Goal: Transaction & Acquisition: Purchase product/service

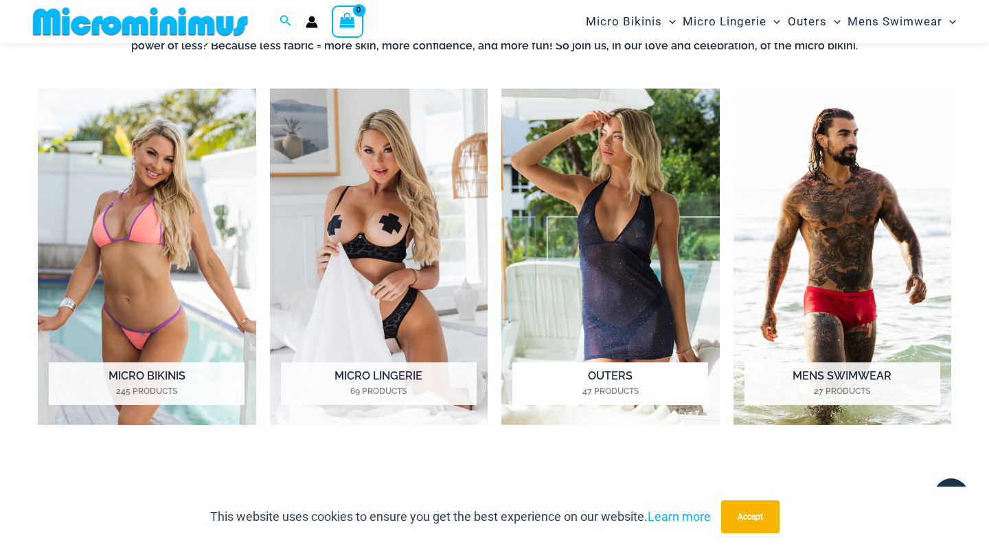
scroll to position [569, 0]
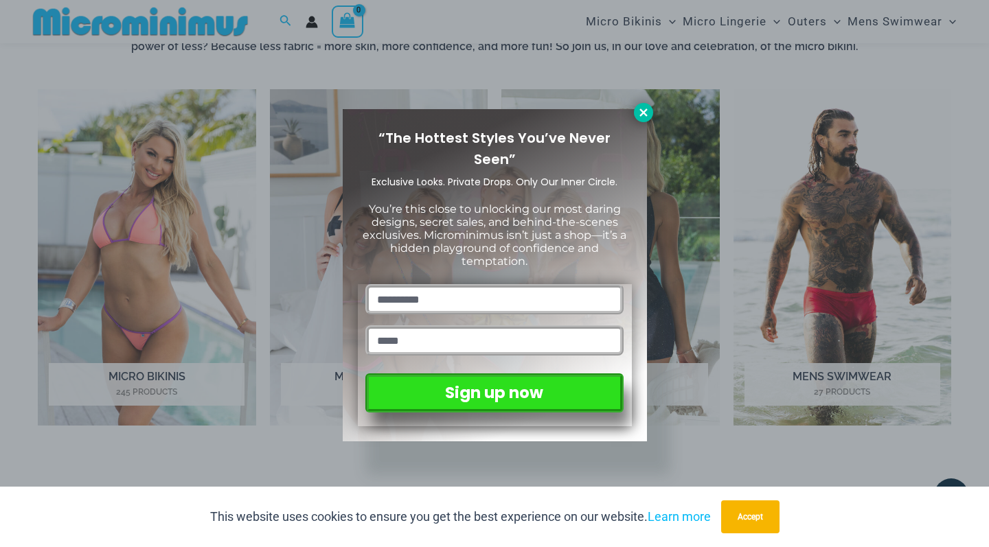
click at [642, 114] on icon at bounding box center [643, 112] width 8 height 8
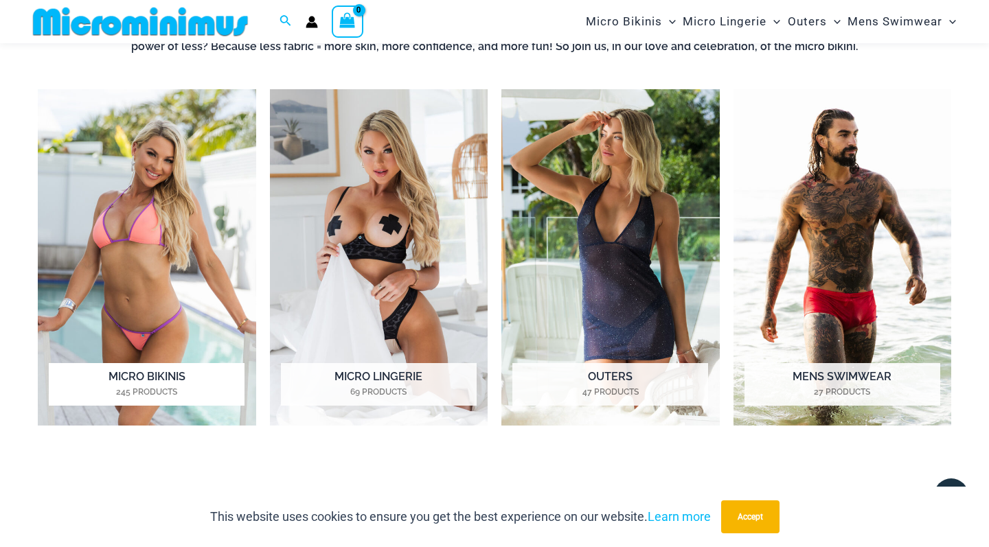
click at [150, 369] on h2 "Micro Bikinis 245 Products" at bounding box center [147, 384] width 196 height 43
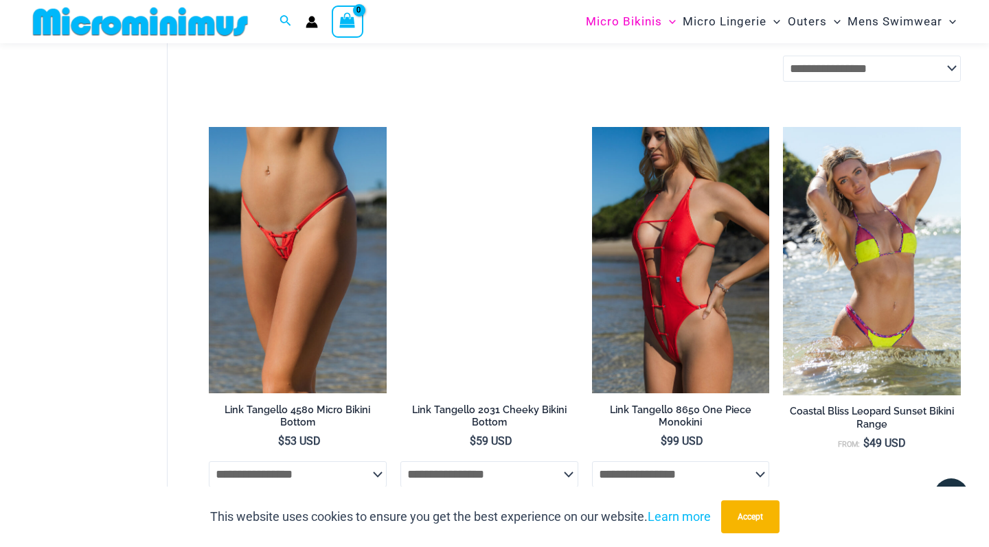
scroll to position [1534, 0]
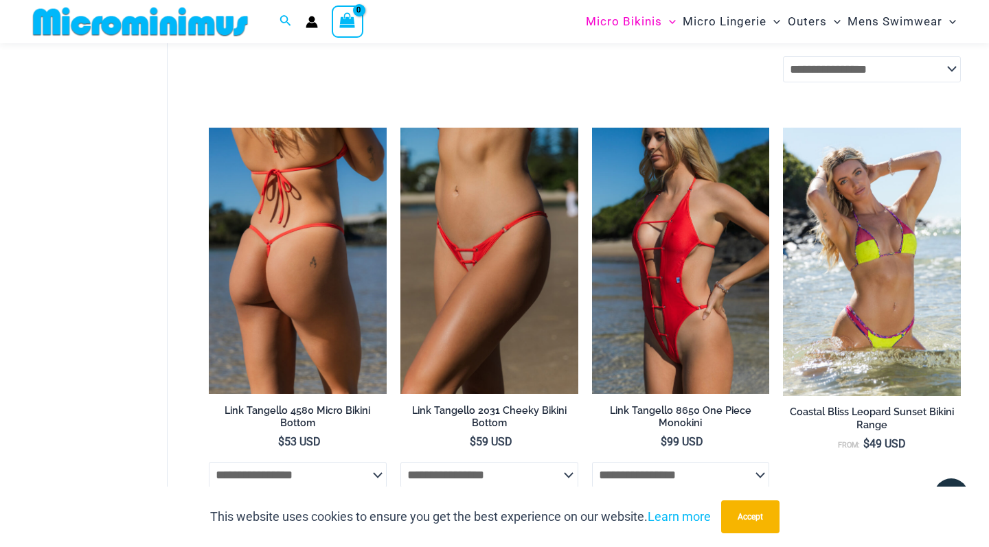
click at [291, 288] on img at bounding box center [298, 261] width 178 height 266
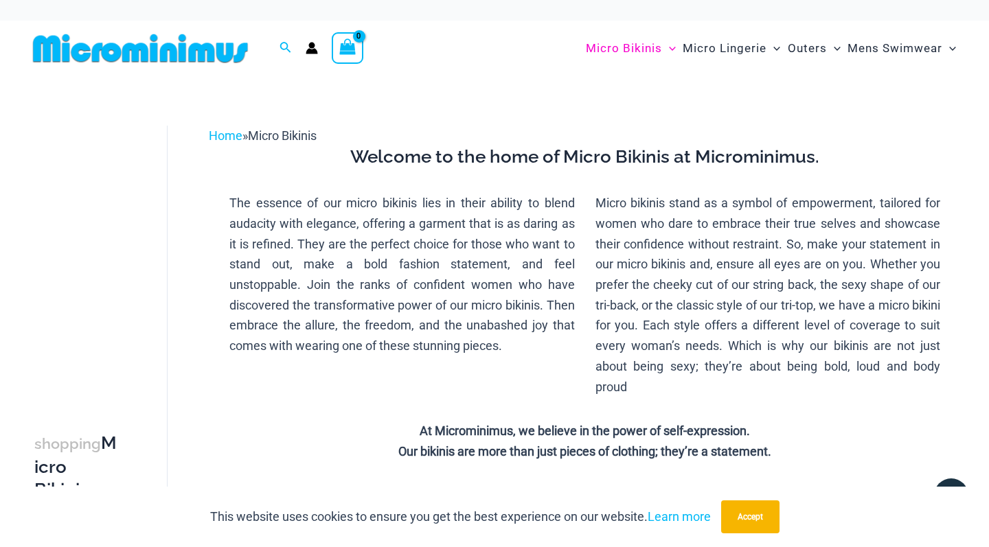
scroll to position [0, 0]
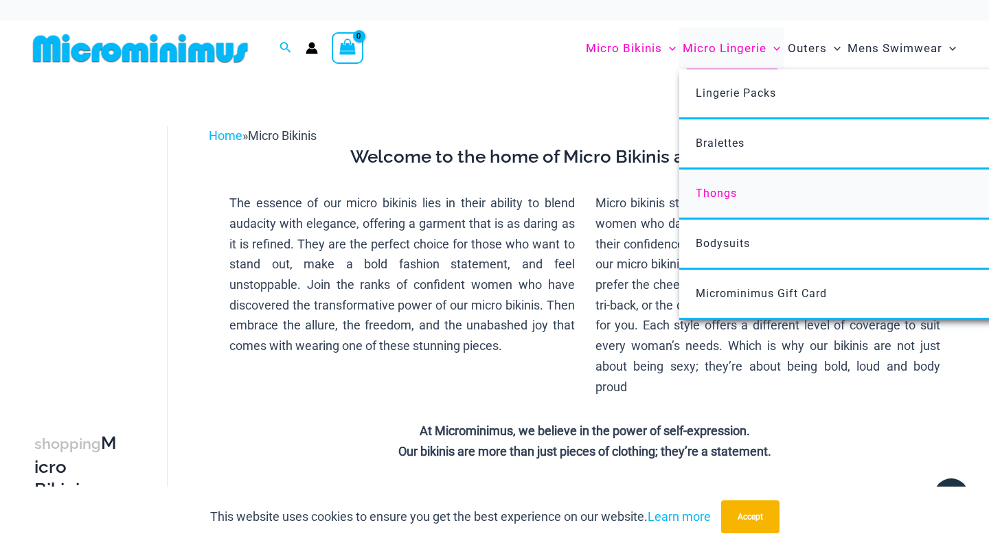
click at [715, 199] on link "Thongs" at bounding box center [883, 195] width 409 height 50
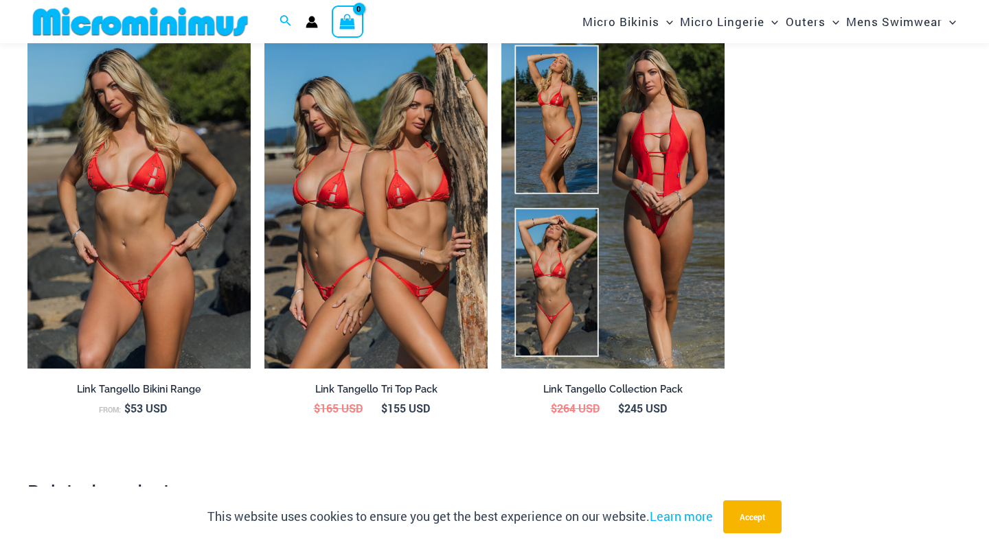
scroll to position [1532, 0]
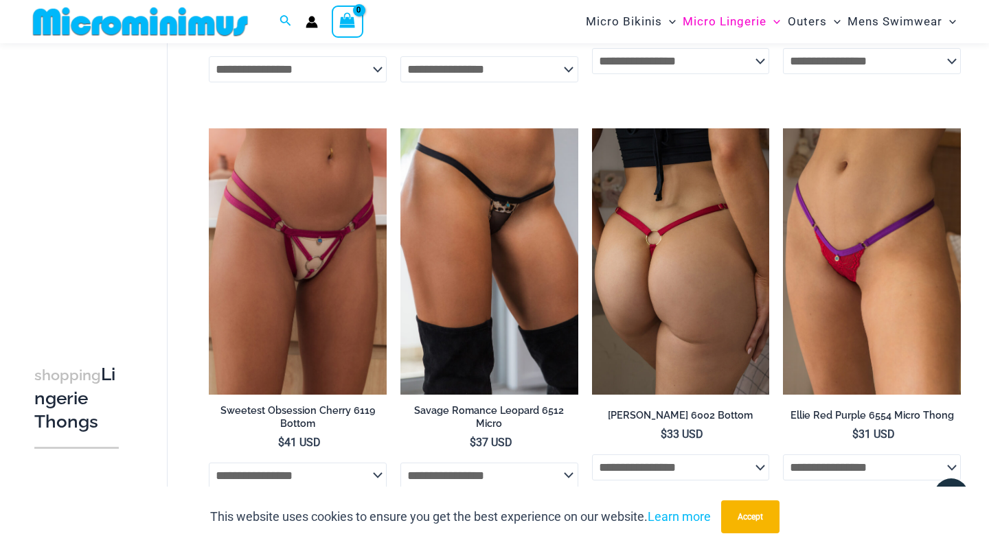
scroll to position [1242, 0]
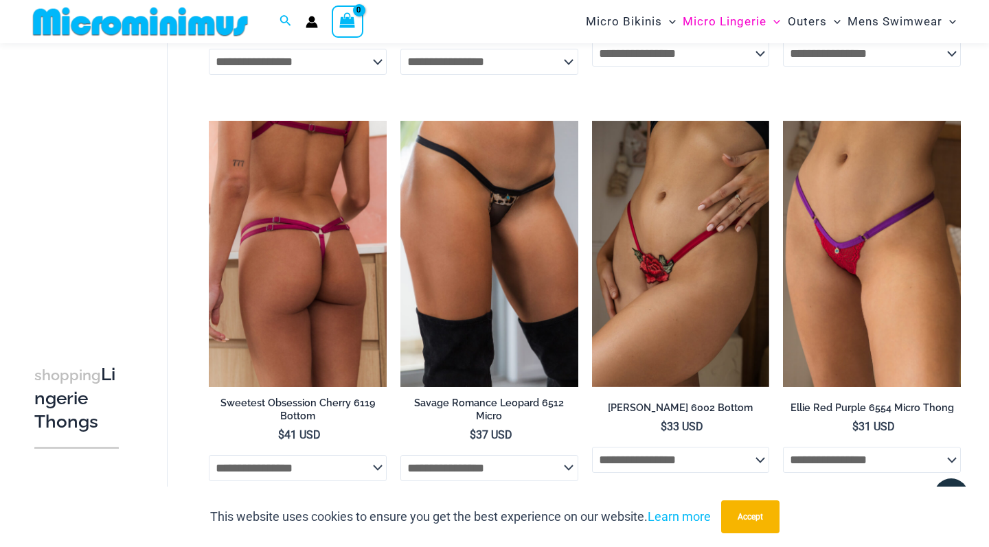
click at [356, 196] on img at bounding box center [298, 254] width 178 height 266
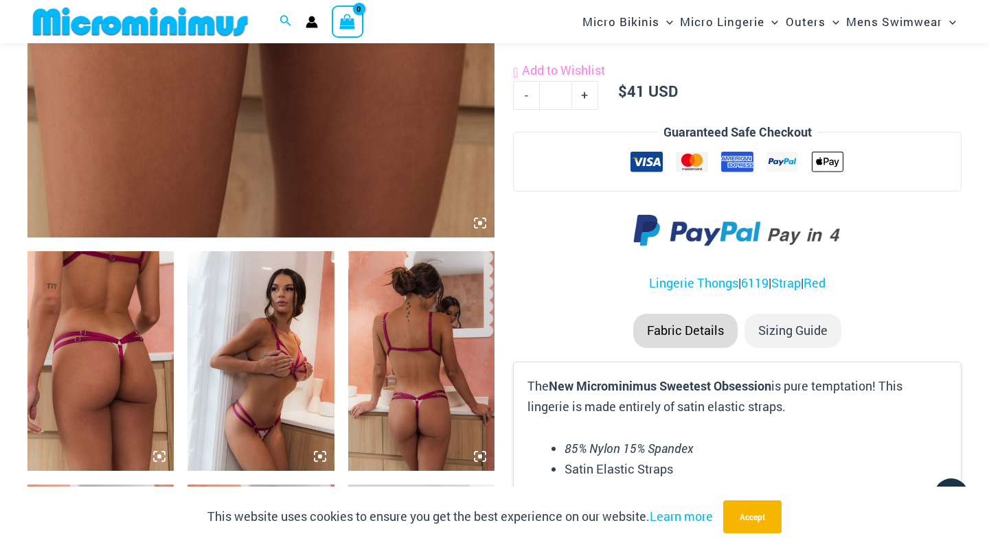
scroll to position [752, 0]
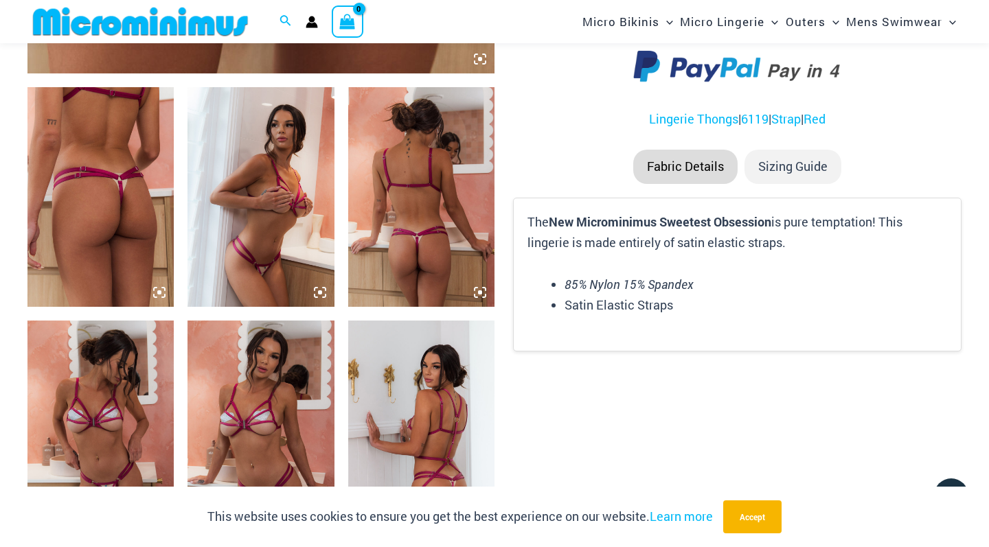
click at [393, 200] on img at bounding box center [421, 197] width 146 height 220
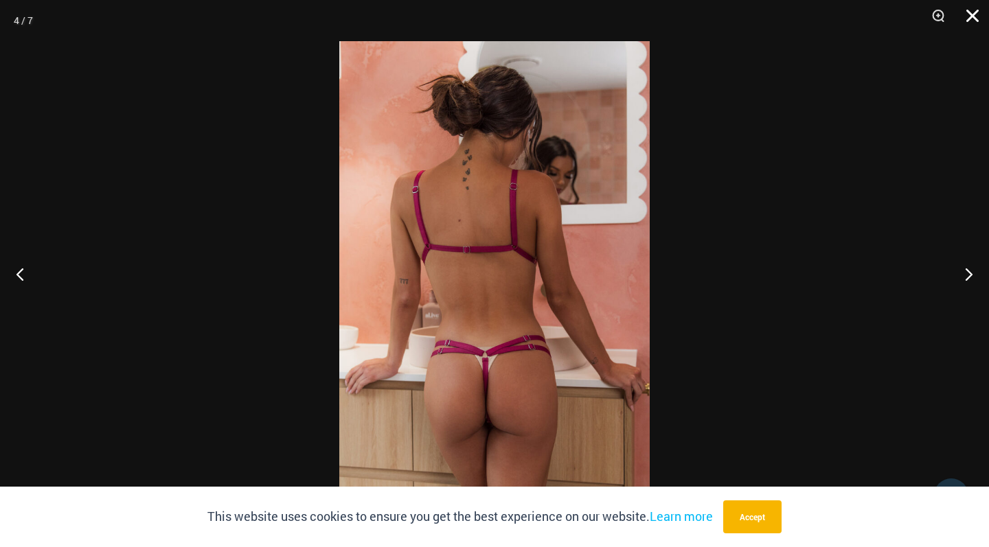
click at [970, 18] on button "Close" at bounding box center [967, 20] width 34 height 41
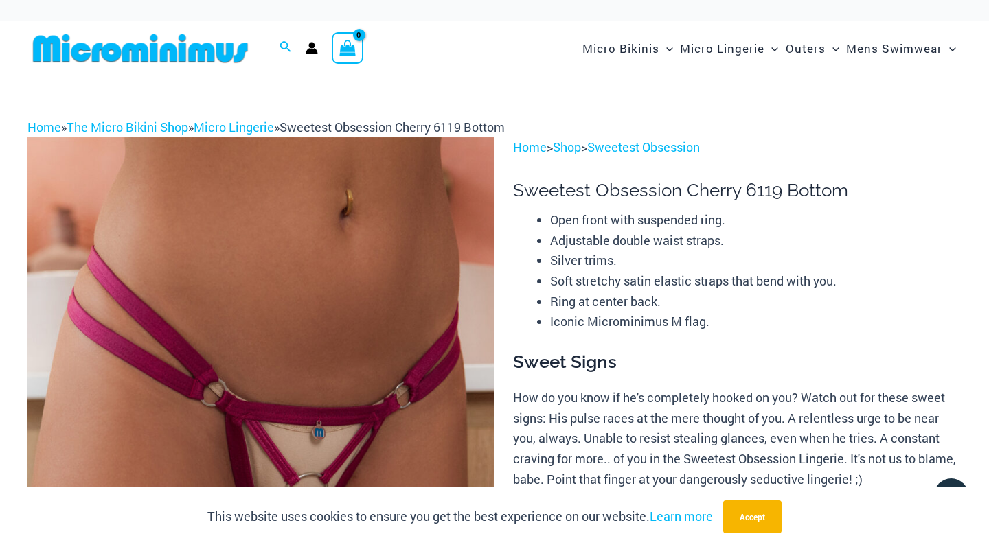
scroll to position [0, 0]
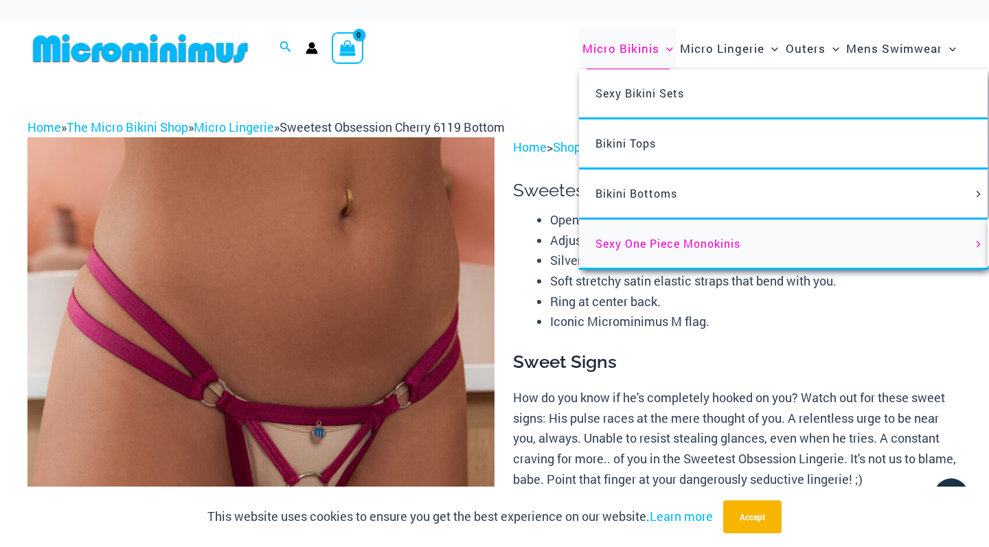
click at [611, 249] on span "Sexy One Piece Monokinis" at bounding box center [667, 243] width 145 height 14
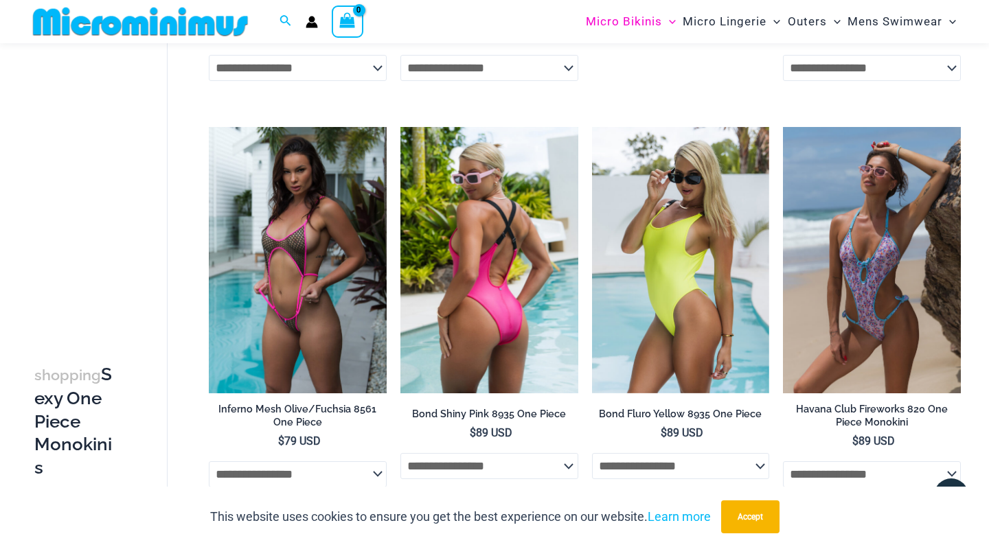
scroll to position [856, 0]
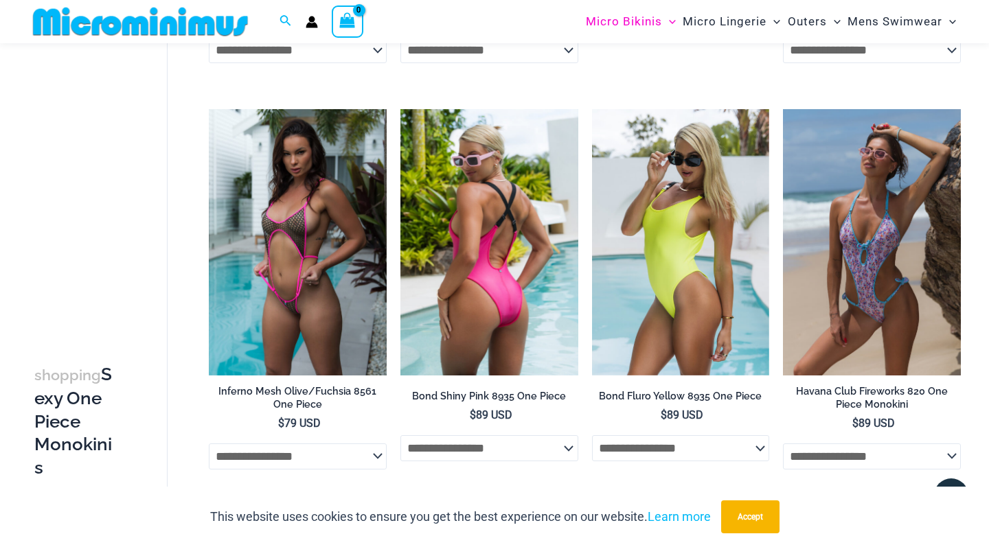
click at [477, 236] on img at bounding box center [489, 242] width 178 height 266
